Goal: Information Seeking & Learning: Learn about a topic

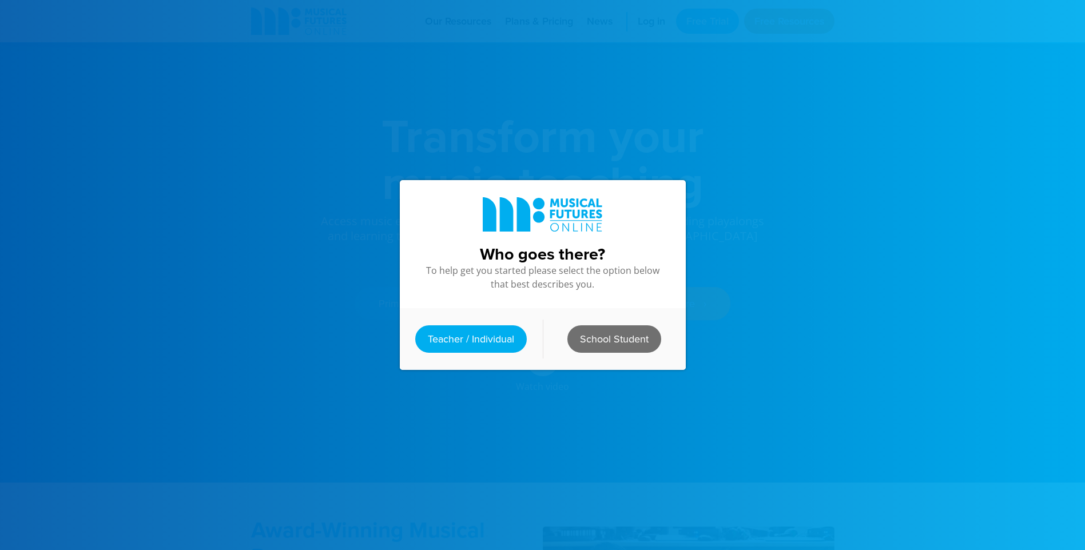
click at [627, 340] on link "School Student" at bounding box center [615, 339] width 94 height 27
